Goal: Task Accomplishment & Management: Use online tool/utility

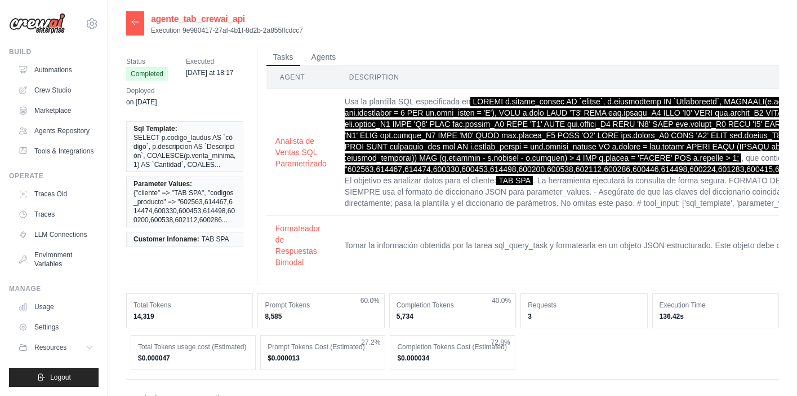
click at [65, 67] on link "Automations" at bounding box center [56, 70] width 85 height 18
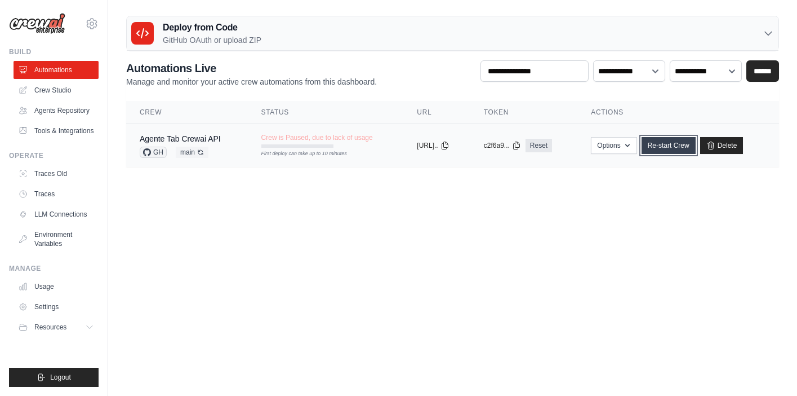
click at [677, 147] on link "Re-start Crew" at bounding box center [669, 145] width 54 height 17
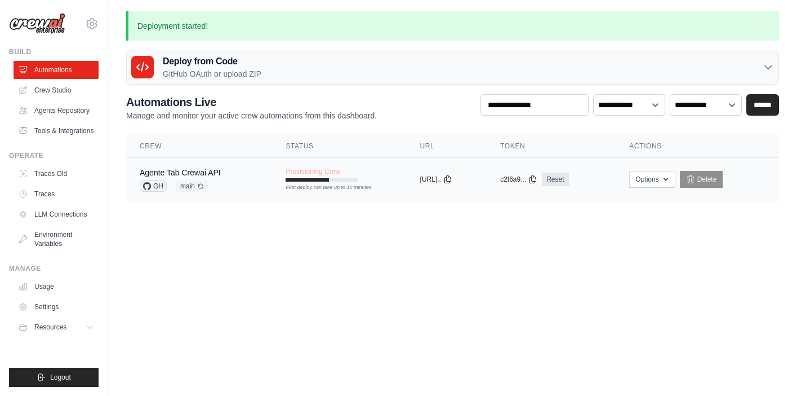
click at [233, 180] on div "Agente Tab Crewai API GH main Auto-deploy enabled" at bounding box center [199, 179] width 119 height 25
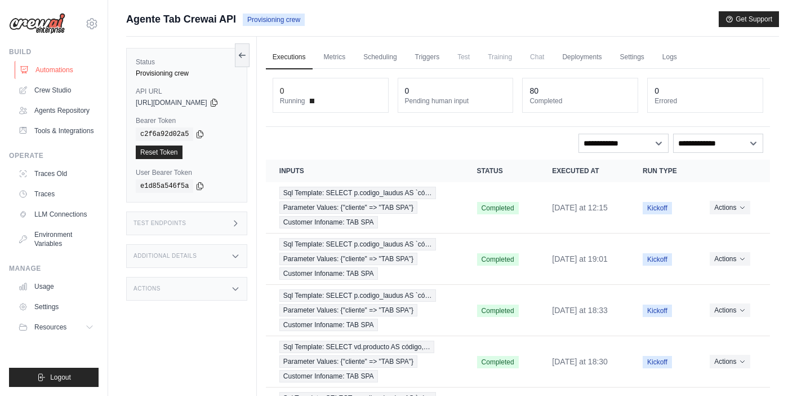
click at [69, 69] on link "Automations" at bounding box center [57, 70] width 85 height 18
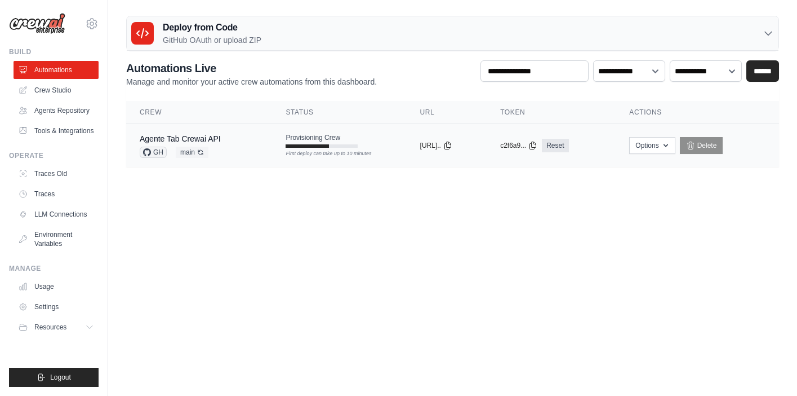
click at [233, 143] on div "Agente Tab Crewai API GH main Auto-deploy enabled" at bounding box center [199, 145] width 119 height 25
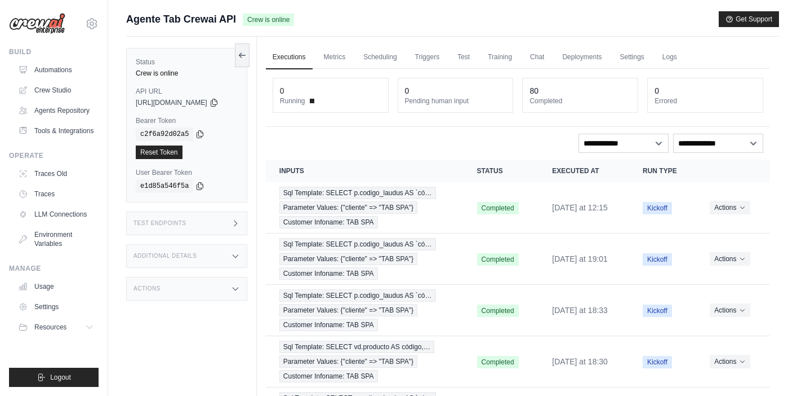
click at [247, 230] on div "Test Endpoints" at bounding box center [186, 223] width 121 height 24
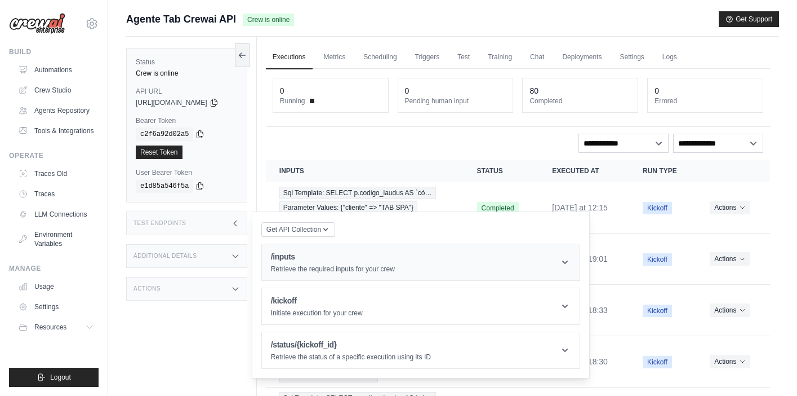
click at [348, 259] on h1 "/inputs" at bounding box center [333, 256] width 124 height 11
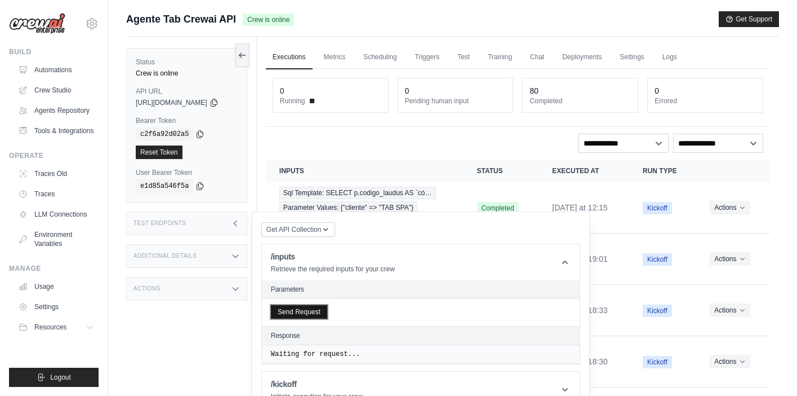
click at [305, 318] on button "Send Request" at bounding box center [299, 312] width 56 height 14
click at [247, 59] on icon at bounding box center [242, 54] width 9 height 9
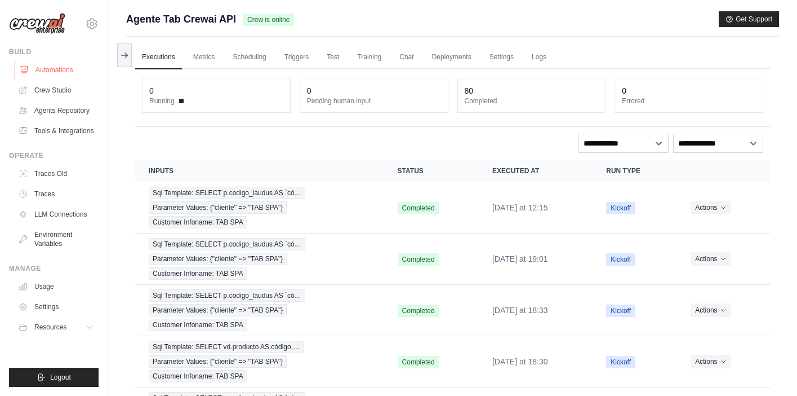
click at [53, 72] on link "Automations" at bounding box center [57, 70] width 85 height 18
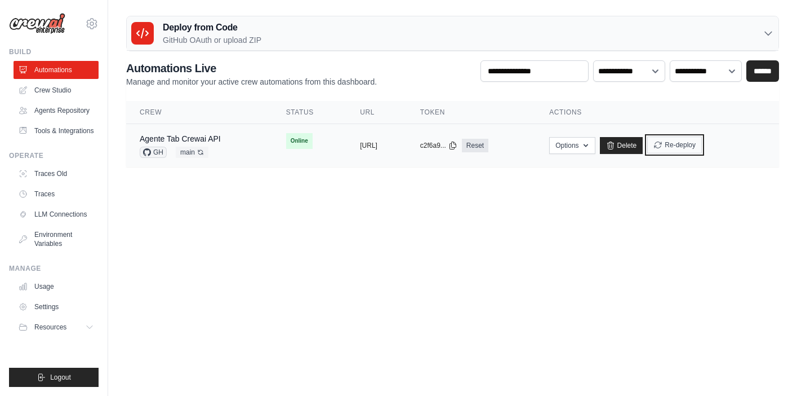
click at [702, 148] on button "Re-deploy" at bounding box center [675, 144] width 55 height 17
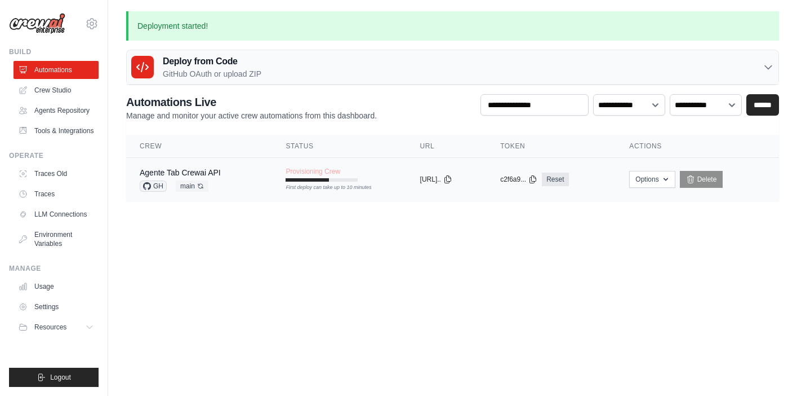
click at [243, 183] on div "Agente Tab Crewai API GH main Auto-deploy enabled" at bounding box center [199, 179] width 119 height 25
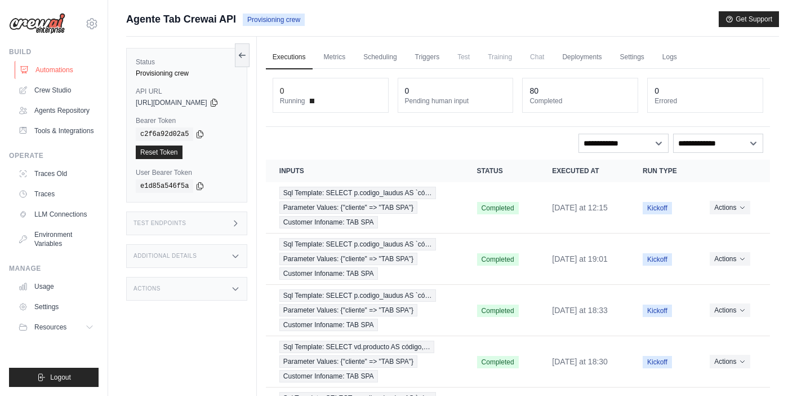
click at [51, 70] on link "Automations" at bounding box center [57, 70] width 85 height 18
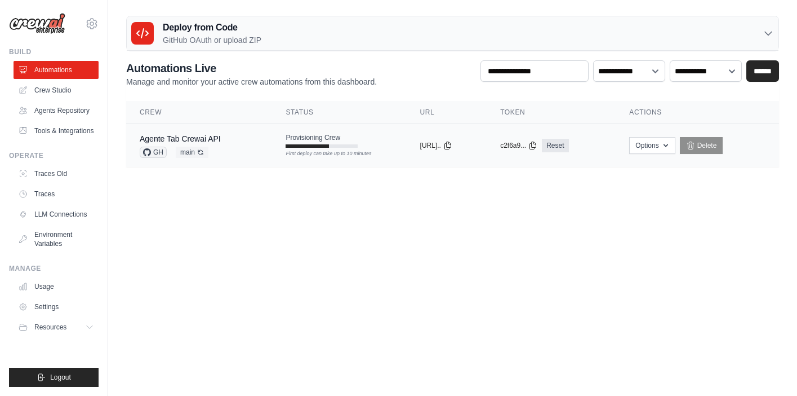
click at [258, 141] on td "Agente Tab Crewai API GH main Auto-deploy enabled" at bounding box center [199, 145] width 146 height 43
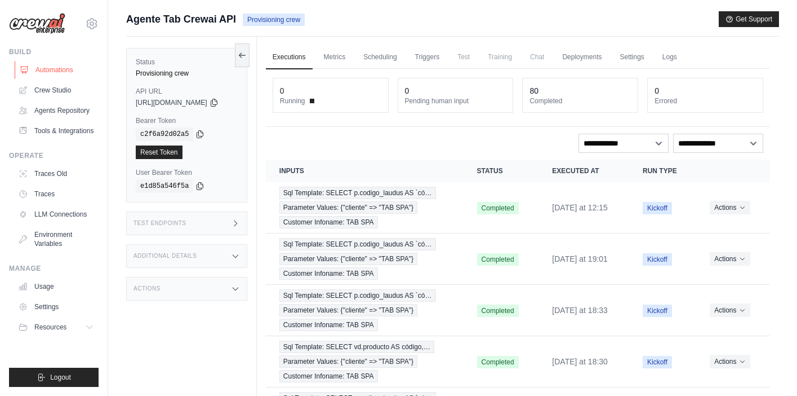
click at [72, 74] on link "Automations" at bounding box center [57, 70] width 85 height 18
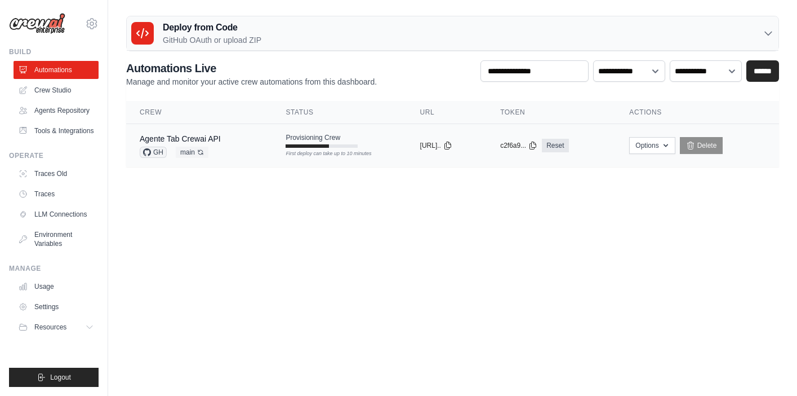
click at [243, 140] on div "Agente Tab Crewai API GH main Auto-deploy enabled" at bounding box center [199, 145] width 119 height 25
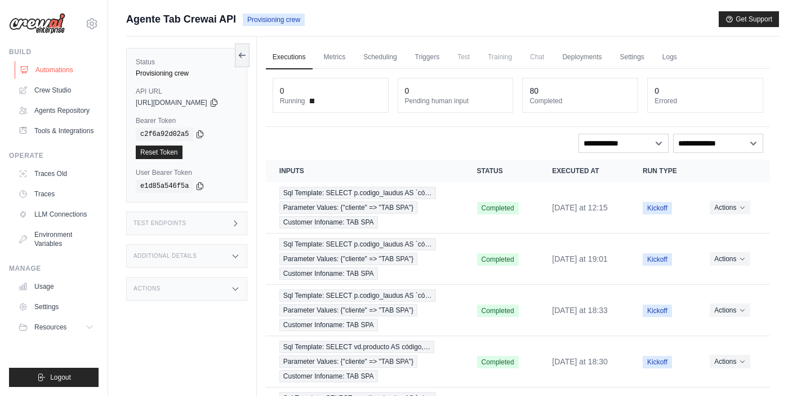
click at [63, 72] on link "Automations" at bounding box center [57, 70] width 85 height 18
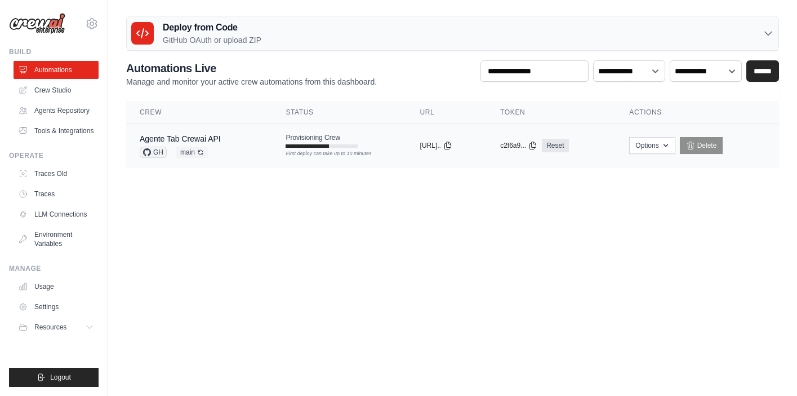
click at [353, 139] on td "Provisioning Crew First deploy can take up to 10 minutes" at bounding box center [339, 140] width 134 height 33
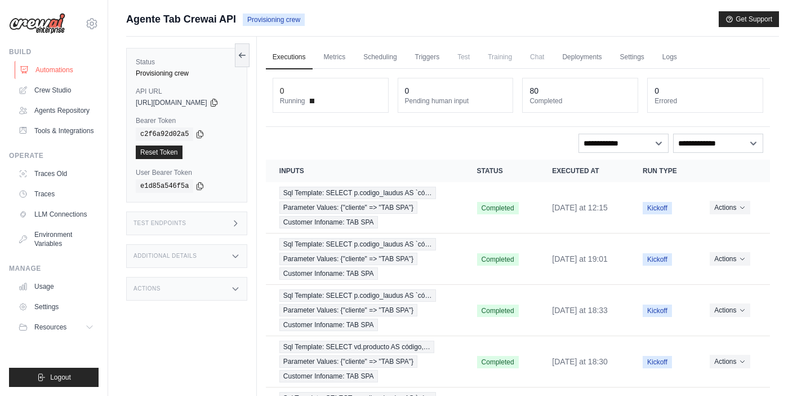
click at [63, 69] on link "Automations" at bounding box center [57, 70] width 85 height 18
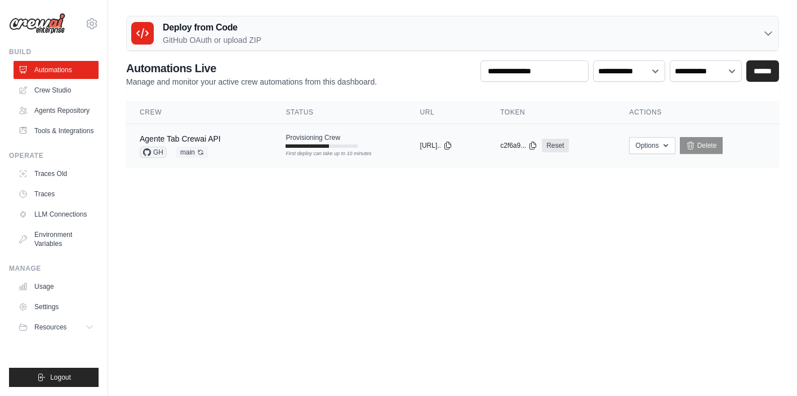
click at [244, 150] on div "Agente Tab Crewai API GH main Auto-deploy enabled" at bounding box center [199, 145] width 119 height 25
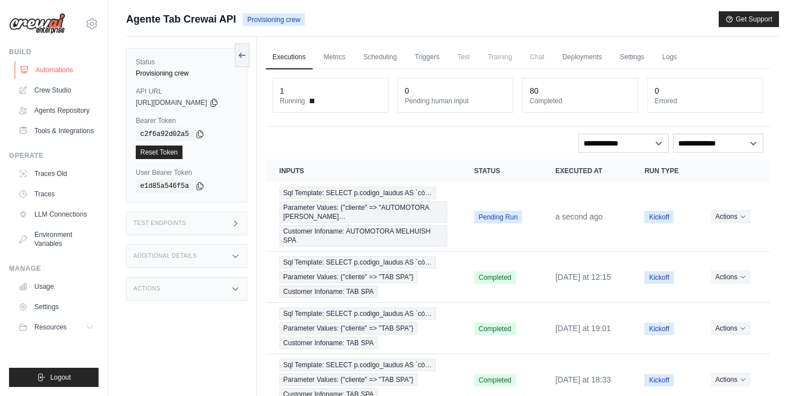
click at [51, 66] on link "Automations" at bounding box center [57, 70] width 85 height 18
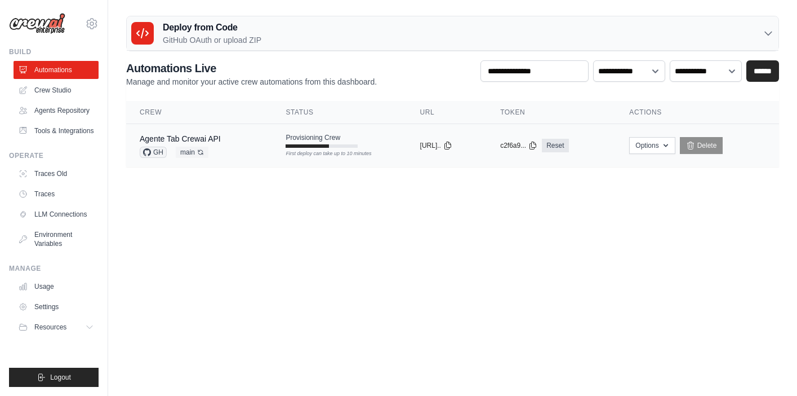
click at [258, 145] on td "Agente Tab Crewai API GH main Auto-deploy enabled" at bounding box center [199, 145] width 146 height 43
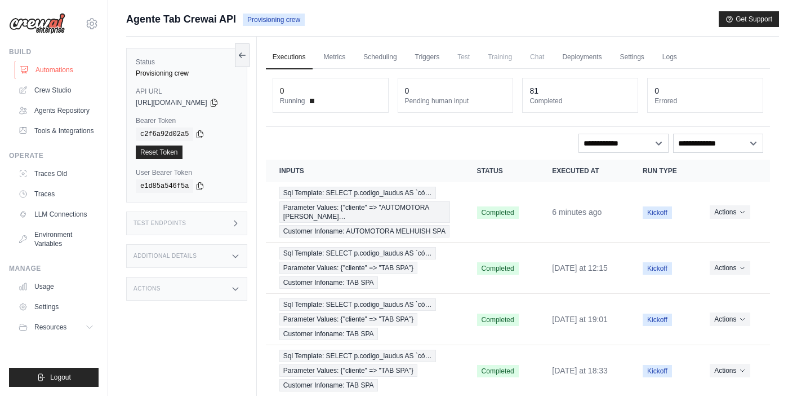
click at [55, 69] on link "Automations" at bounding box center [57, 70] width 85 height 18
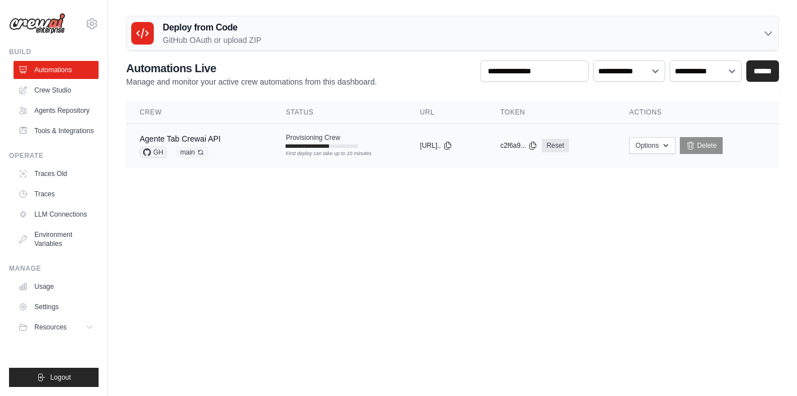
click at [362, 139] on td "Provisioning Crew First deploy can take up to 10 minutes" at bounding box center [339, 140] width 134 height 33
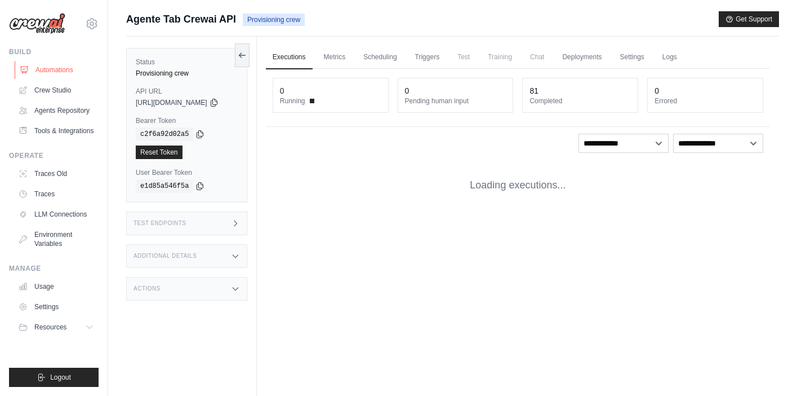
click at [57, 68] on link "Automations" at bounding box center [57, 70] width 85 height 18
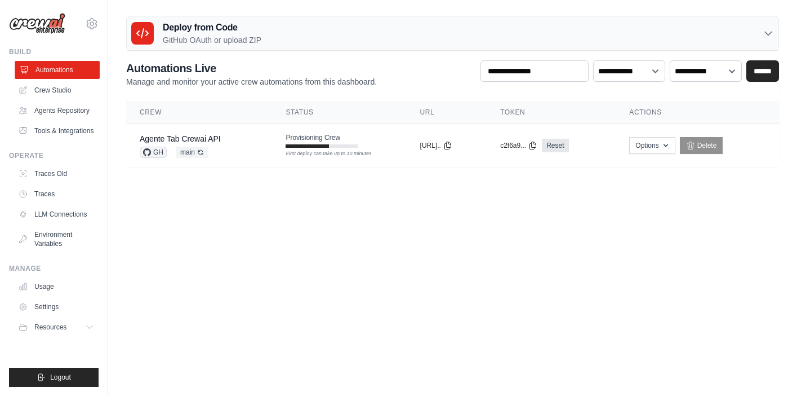
click at [55, 72] on link "Automations" at bounding box center [57, 70] width 85 height 18
click at [243, 139] on div "Agente Tab Crewai API GH main Auto-deploy enabled" at bounding box center [199, 145] width 119 height 25
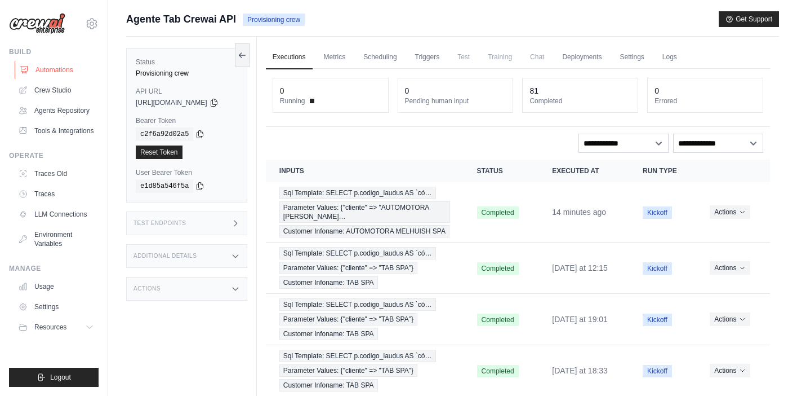
click at [55, 69] on link "Automations" at bounding box center [57, 70] width 85 height 18
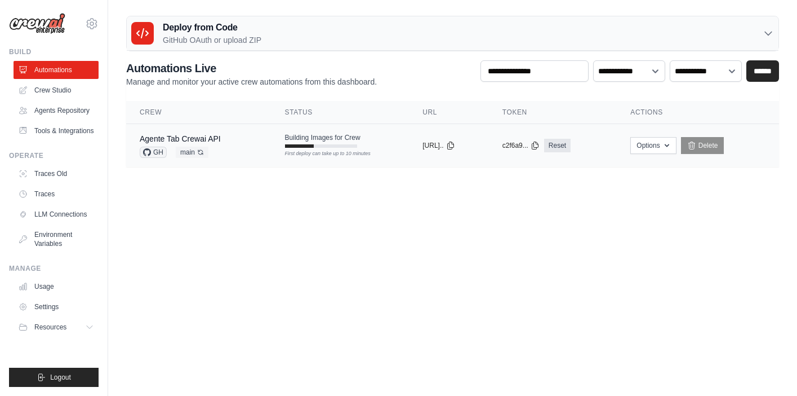
click at [234, 143] on div "Agente Tab Crewai API GH main Auto-deploy enabled" at bounding box center [199, 145] width 118 height 25
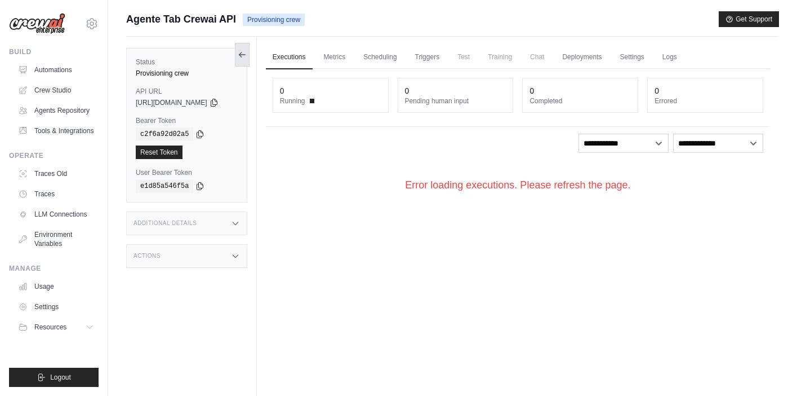
click at [250, 65] on button at bounding box center [242, 55] width 15 height 24
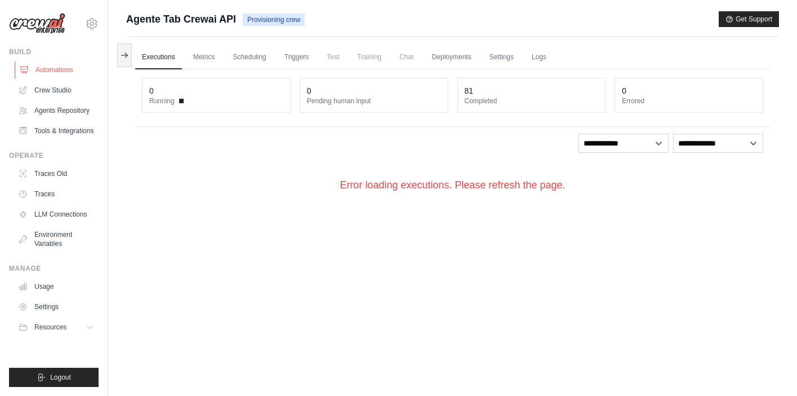
click at [48, 68] on link "Automations" at bounding box center [57, 70] width 85 height 18
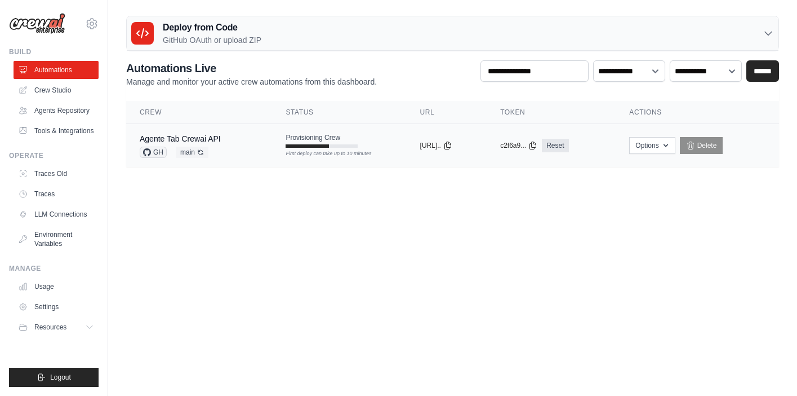
click at [263, 146] on td "Agente Tab Crewai API GH main Auto-deploy enabled" at bounding box center [199, 145] width 146 height 43
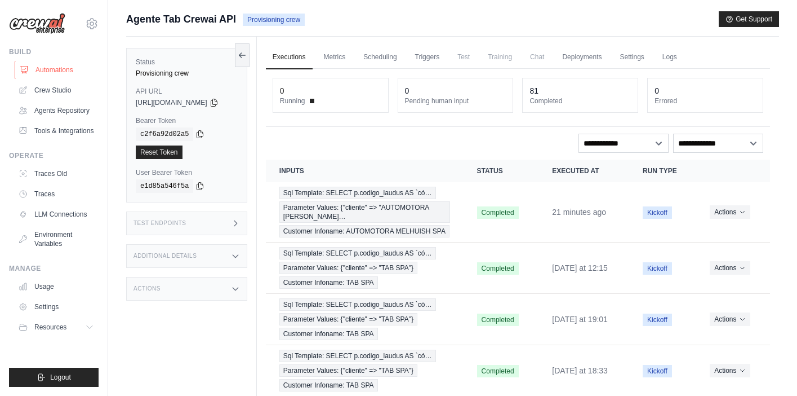
click at [52, 72] on link "Automations" at bounding box center [57, 70] width 85 height 18
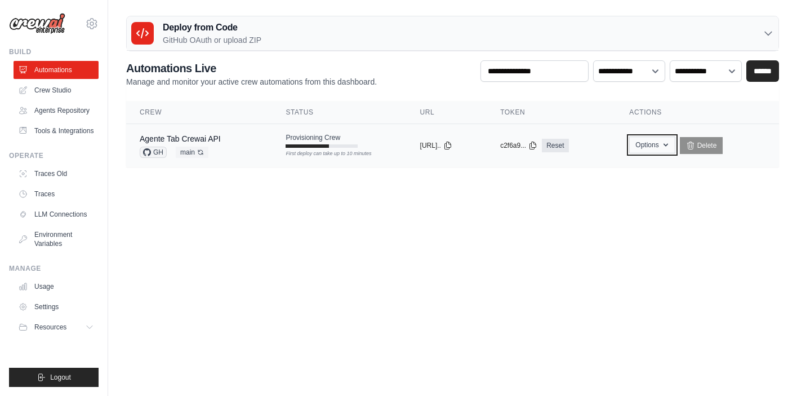
click at [669, 147] on button "Options" at bounding box center [652, 144] width 46 height 17
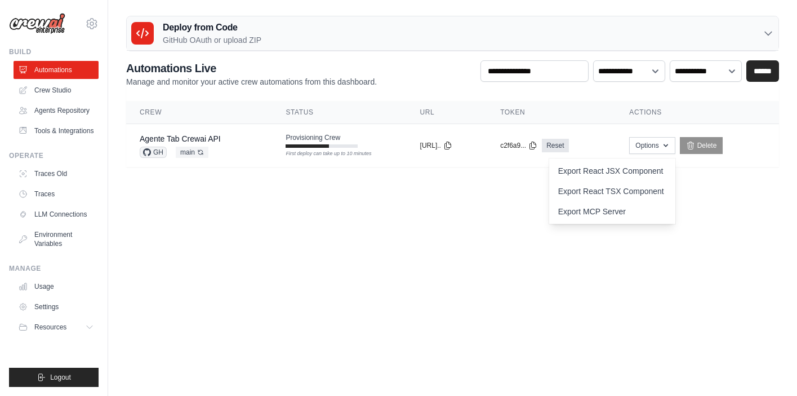
click at [769, 205] on body "soporte.ti@tabparts.cl Settings Build Automations" at bounding box center [398, 198] width 797 height 396
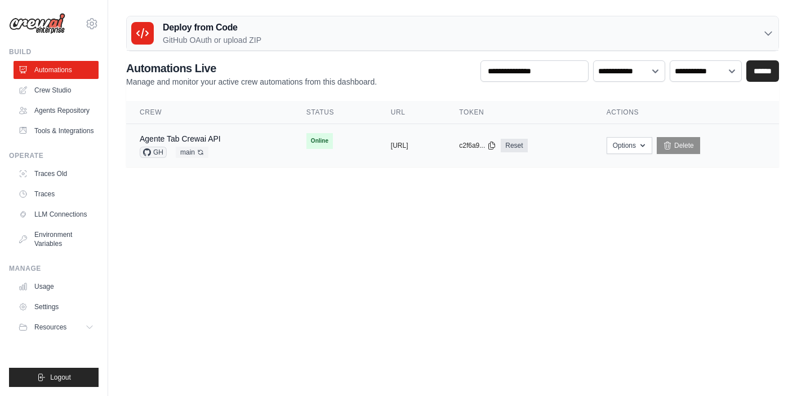
click at [327, 150] on td "Online First deploy can take up to 10 minutes" at bounding box center [335, 141] width 85 height 34
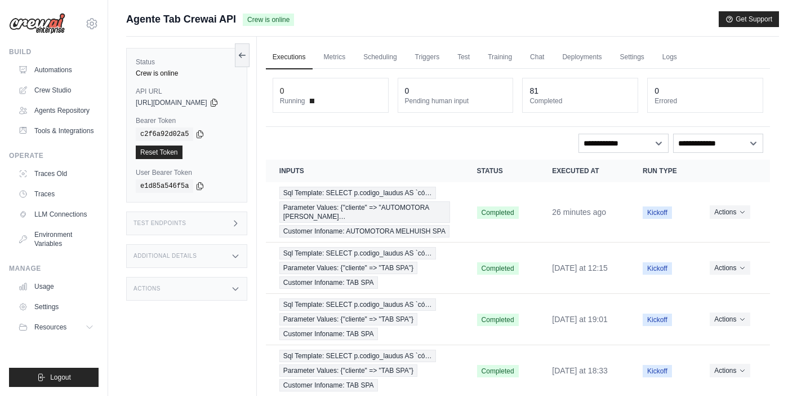
click at [212, 226] on div "Test Endpoints" at bounding box center [186, 223] width 121 height 24
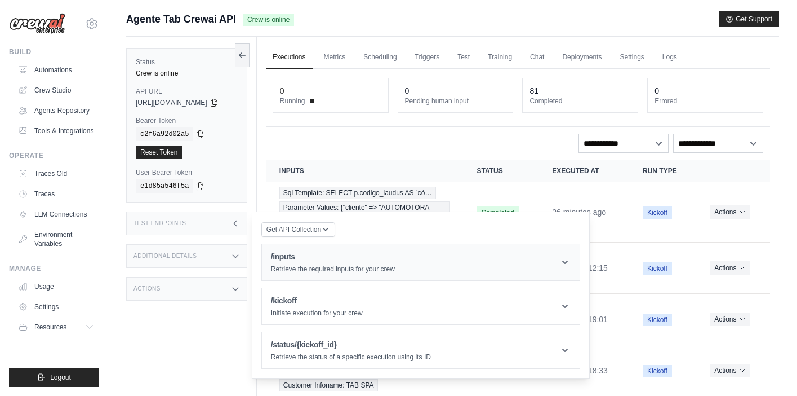
click at [414, 269] on header "/inputs Retrieve the required inputs for your crew" at bounding box center [421, 262] width 318 height 36
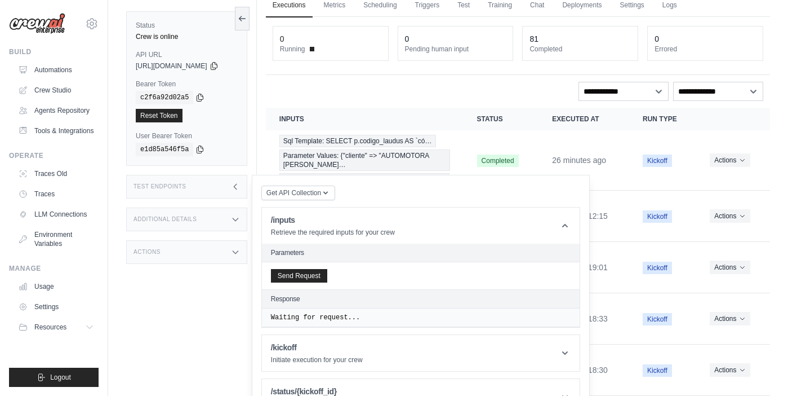
scroll to position [66, 0]
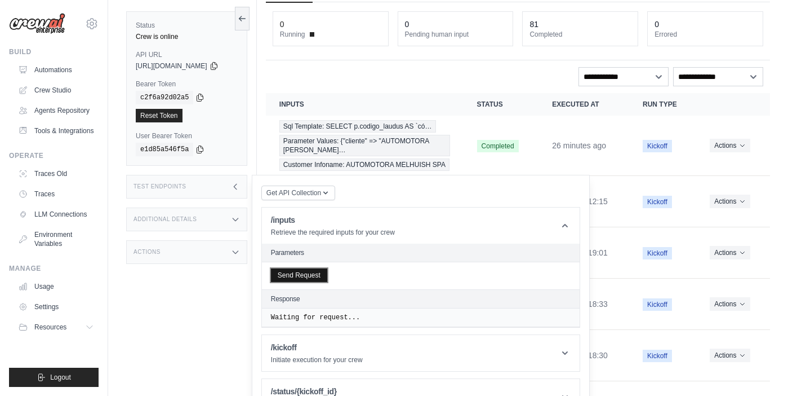
click at [303, 274] on button "Send Request" at bounding box center [299, 275] width 56 height 14
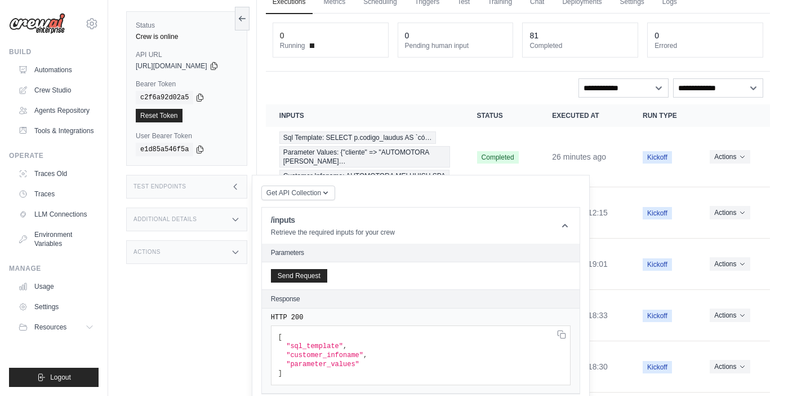
scroll to position [53, 0]
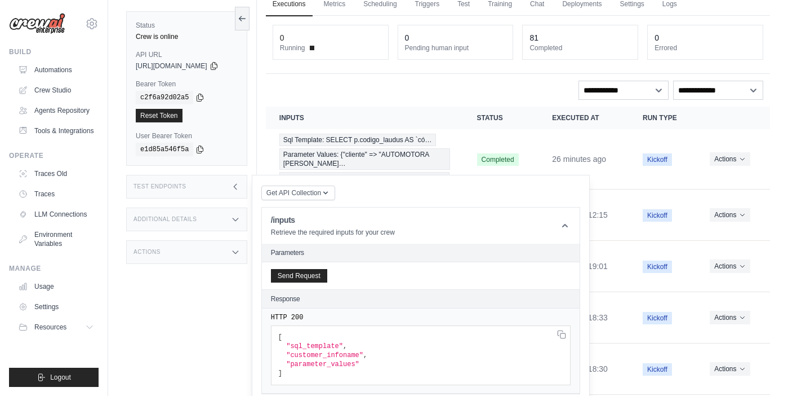
click at [257, 69] on div "Status Crew is online API URL copied [URL][DOMAIN_NAME] Bearer Token copied c2f…" at bounding box center [191, 198] width 131 height 396
